Goal: Navigation & Orientation: Find specific page/section

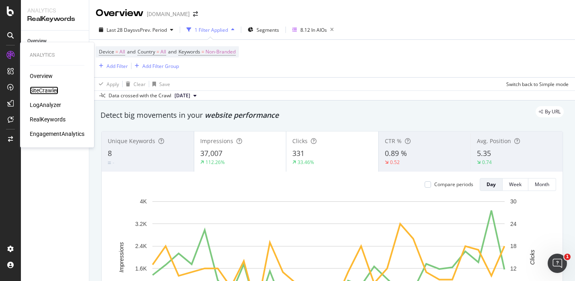
click at [51, 92] on div "SiteCrawler" at bounding box center [44, 91] width 29 height 8
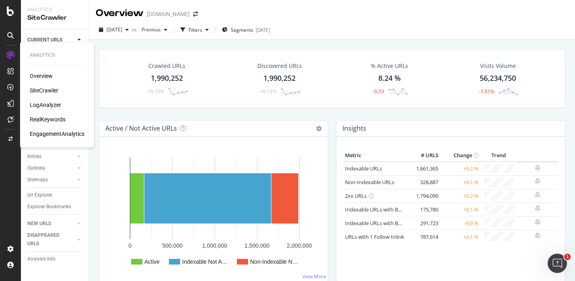
click at [51, 105] on div "LogAnalyzer" at bounding box center [45, 105] width 31 height 8
